Goal: Information Seeking & Learning: Learn about a topic

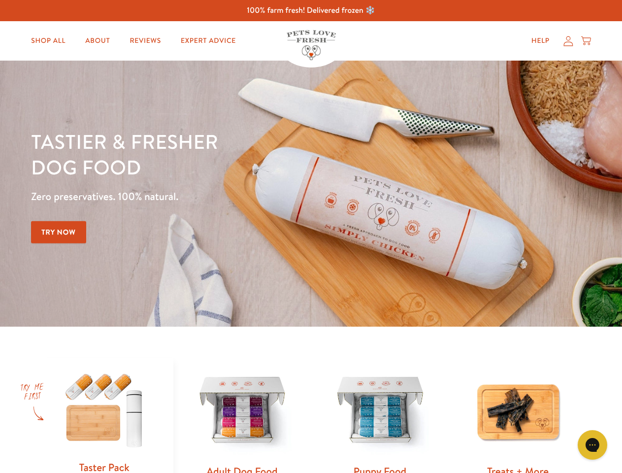
click at [311, 236] on div "Tastier & fresher dog food Zero preservatives. 100% natural. Try Now" at bounding box center [217, 194] width 373 height 130
click at [592, 445] on icon "Gorgias live chat" at bounding box center [591, 444] width 9 height 9
